Goal: Navigation & Orientation: Find specific page/section

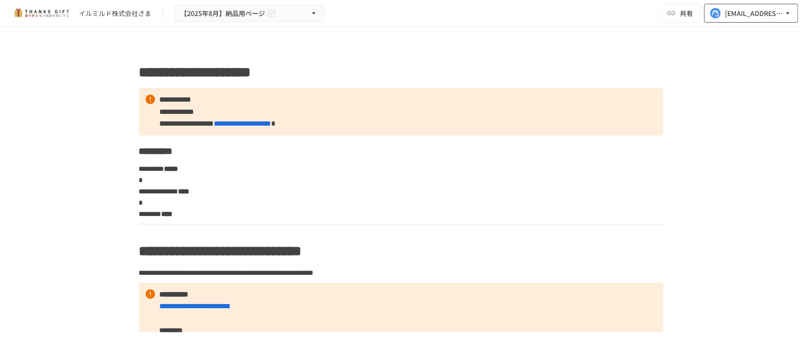
click at [745, 13] on div "[EMAIL_ADDRESS][DOMAIN_NAME]" at bounding box center [754, 14] width 58 height 12
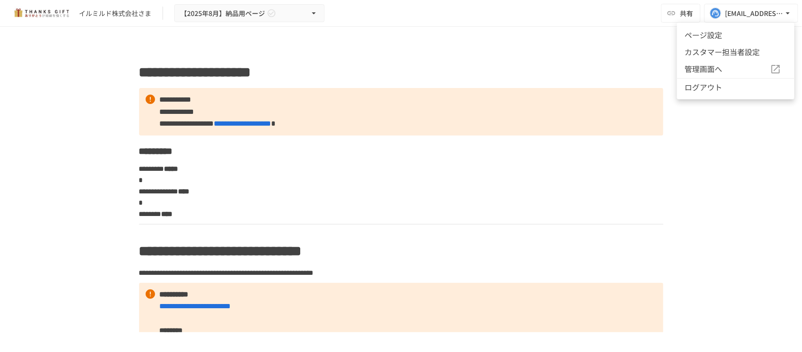
click at [704, 67] on span "管理画面へ" at bounding box center [728, 69] width 86 height 12
click at [685, 8] on div at bounding box center [401, 176] width 802 height 352
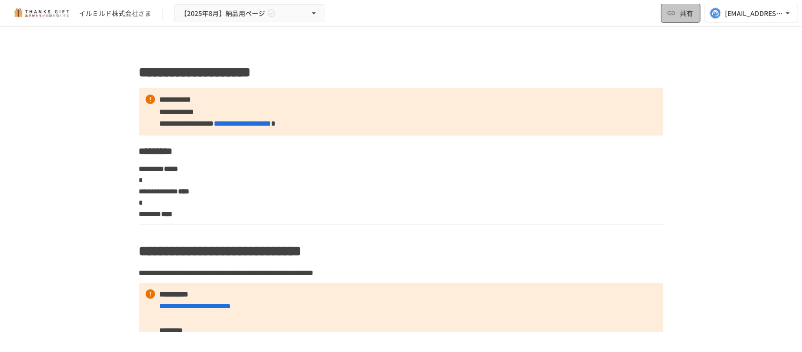
click at [685, 8] on span "共有" at bounding box center [686, 13] width 13 height 10
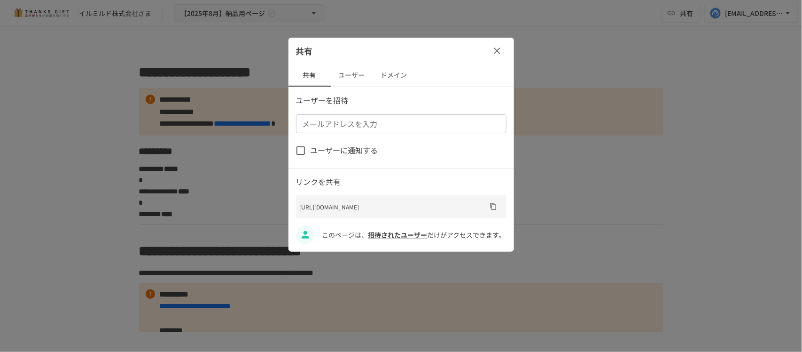
click at [357, 73] on button "ユーザー" at bounding box center [352, 75] width 42 height 23
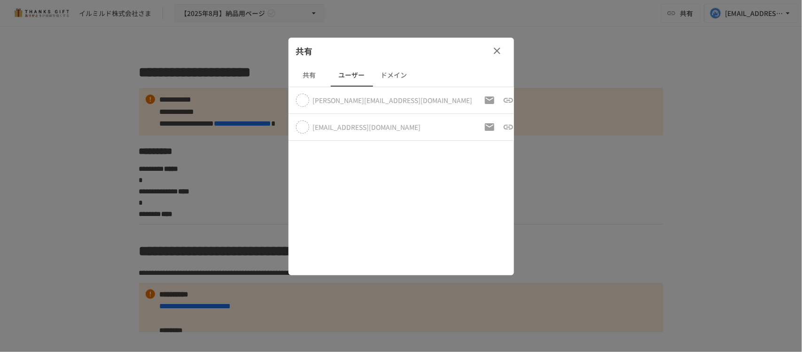
click at [495, 55] on icon "button" at bounding box center [497, 50] width 11 height 11
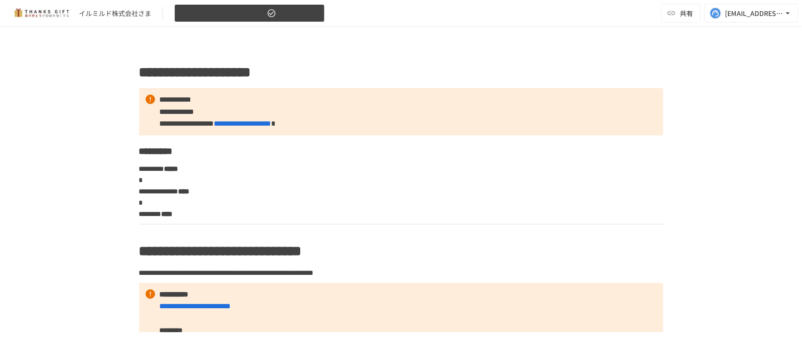
click at [307, 13] on button "【2025年8月】納品用ページ" at bounding box center [249, 13] width 150 height 18
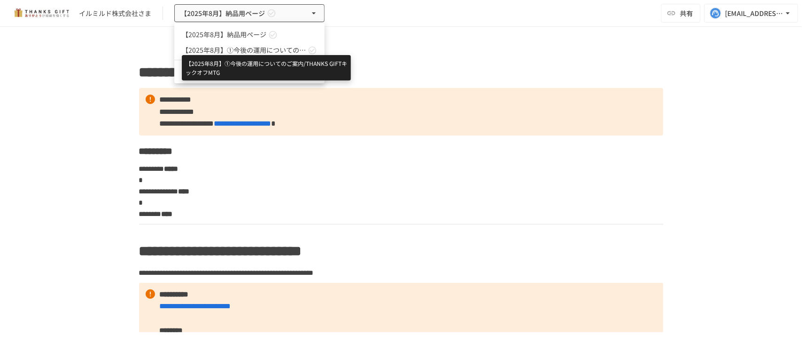
click at [272, 48] on span "【2025年8月】①今後の運用についてのご案内/THANKS GIFTキックオフMTG" at bounding box center [244, 50] width 124 height 10
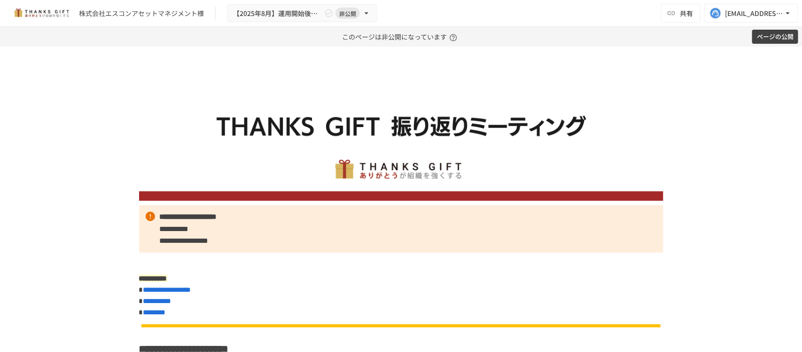
scroll to position [2526, 0]
